Goal: Find specific page/section

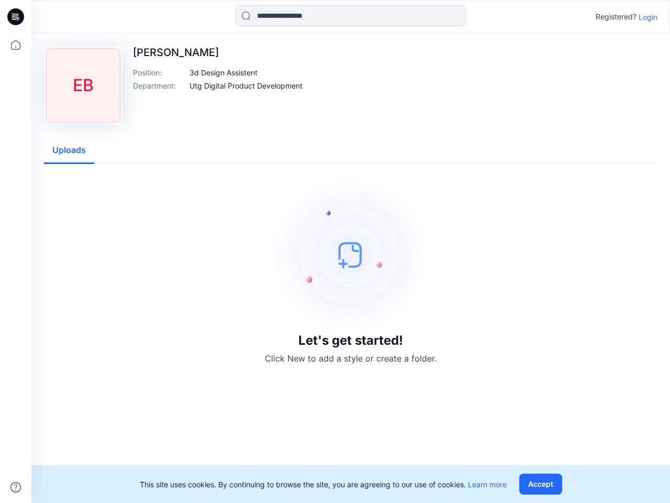
click at [335, 251] on img at bounding box center [350, 254] width 157 height 157
click at [16, 17] on icon at bounding box center [17, 17] width 4 height 1
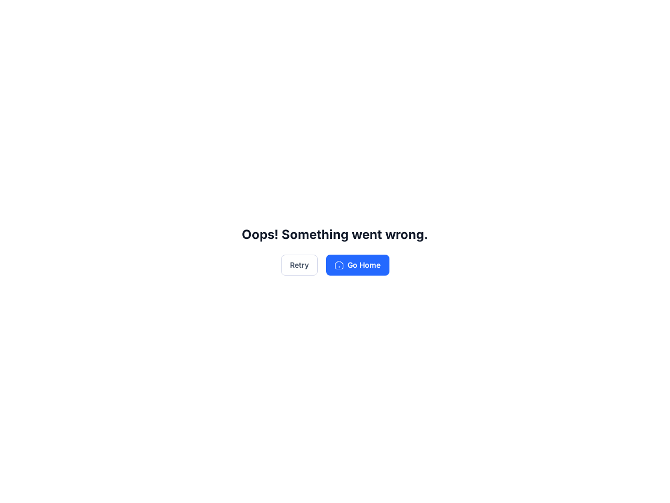
click at [16, 45] on div "Oops! Something went wrong. Retry Go Home" at bounding box center [335, 251] width 670 height 503
click at [16, 487] on div "Oops! Something went wrong. Retry Go Home" at bounding box center [335, 251] width 670 height 503
click at [351, 16] on div "Oops! Something went wrong. Retry Go Home" at bounding box center [335, 251] width 670 height 503
click at [648, 17] on div "Oops! Something went wrong. Retry Go Home" at bounding box center [335, 251] width 670 height 503
click at [224, 72] on div "Oops! Something went wrong. Retry Go Home" at bounding box center [335, 251] width 670 height 503
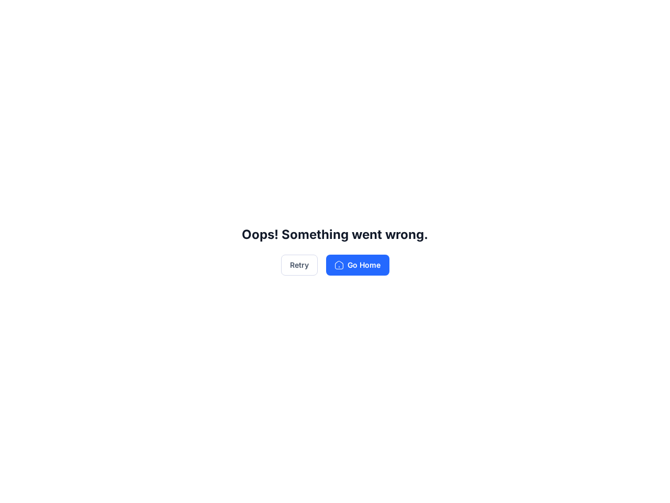
click at [246, 85] on div "Oops! Something went wrong. Retry Go Home" at bounding box center [335, 251] width 670 height 503
click at [69, 150] on div "Oops! Something went wrong. Retry Go Home" at bounding box center [335, 251] width 670 height 503
click at [543, 484] on div "Oops! Something went wrong. Retry Go Home" at bounding box center [335, 251] width 670 height 503
